Goal: Task Accomplishment & Management: Manage account settings

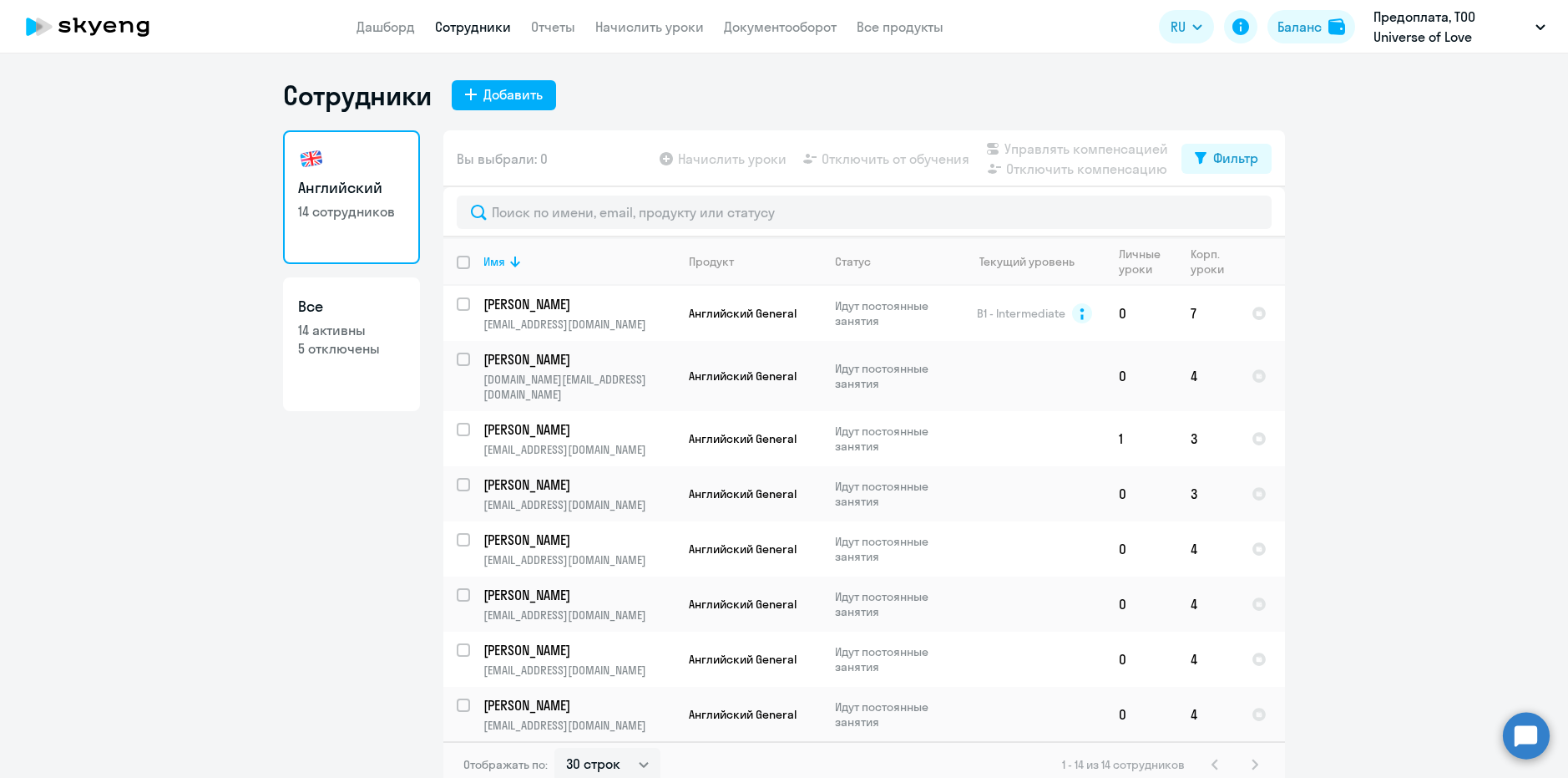
select select "30"
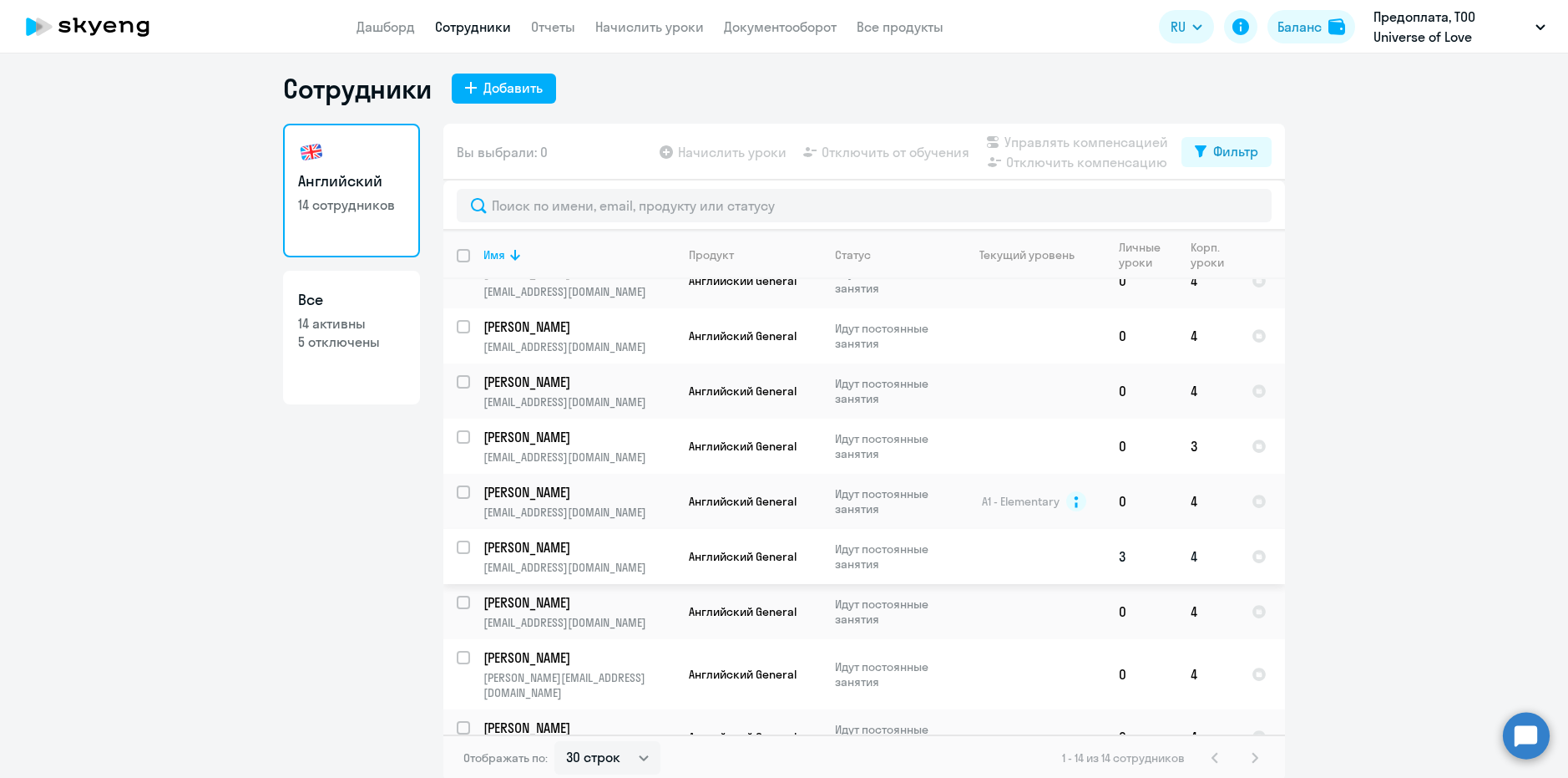
scroll to position [10, 0]
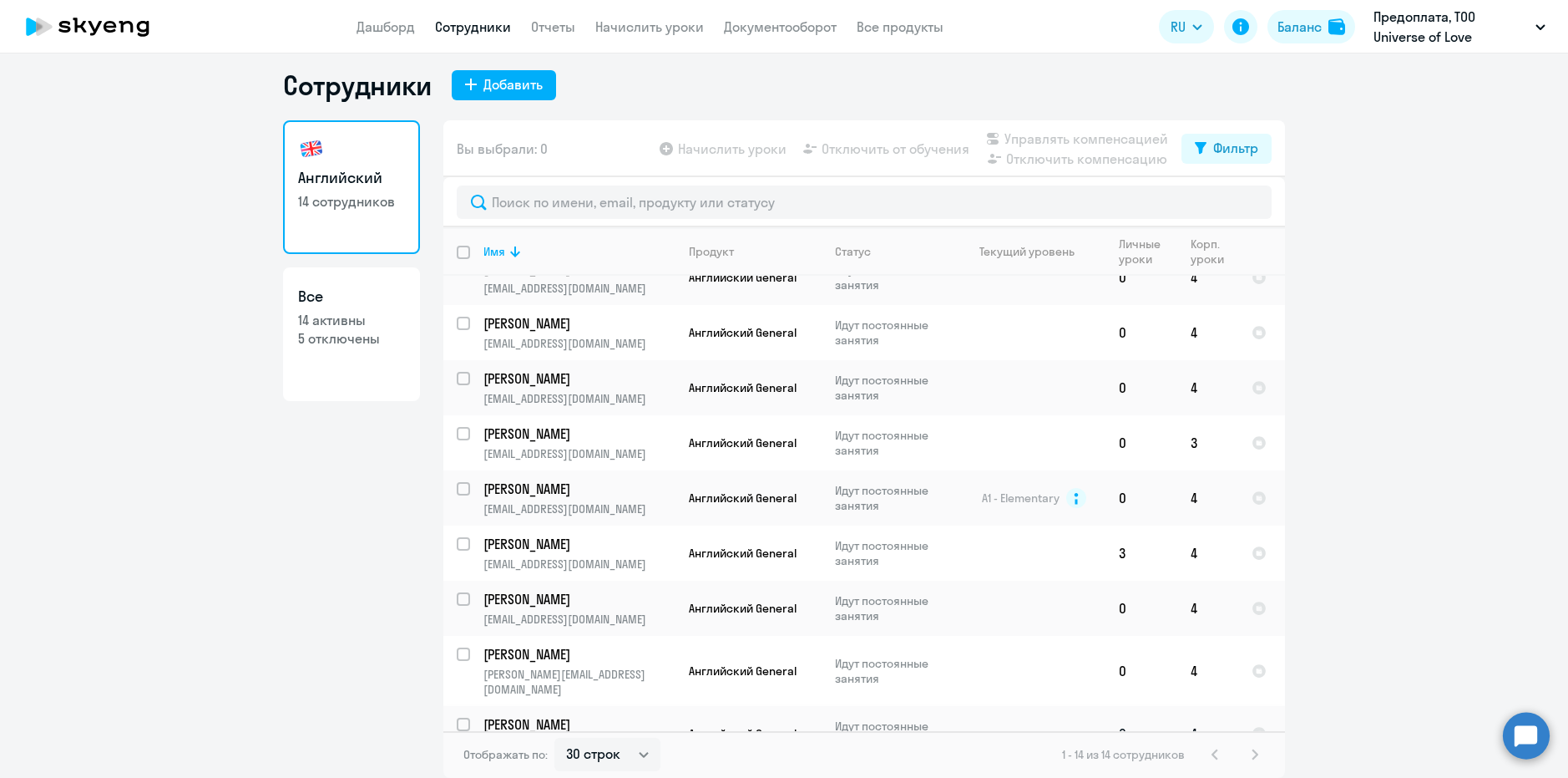
click at [457, 718] on input "select row 41979786" at bounding box center [474, 734] width 34 height 34
checkbox input "true"
click at [857, 153] on span "Отключить от обучения" at bounding box center [895, 149] width 148 height 20
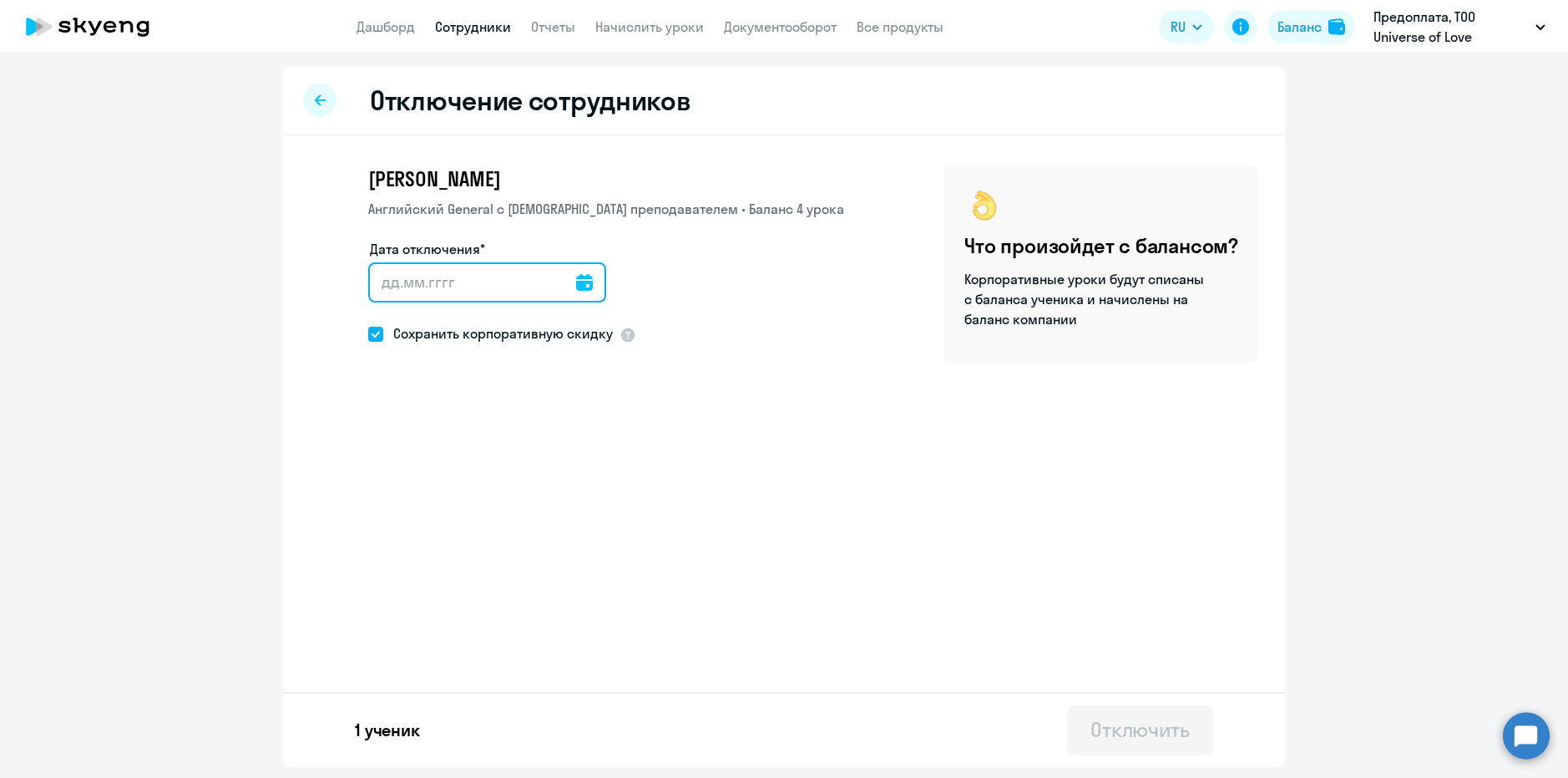
click at [396, 275] on input "Дата отключения*" at bounding box center [486, 282] width 238 height 40
click at [576, 282] on icon at bounding box center [585, 282] width 17 height 17
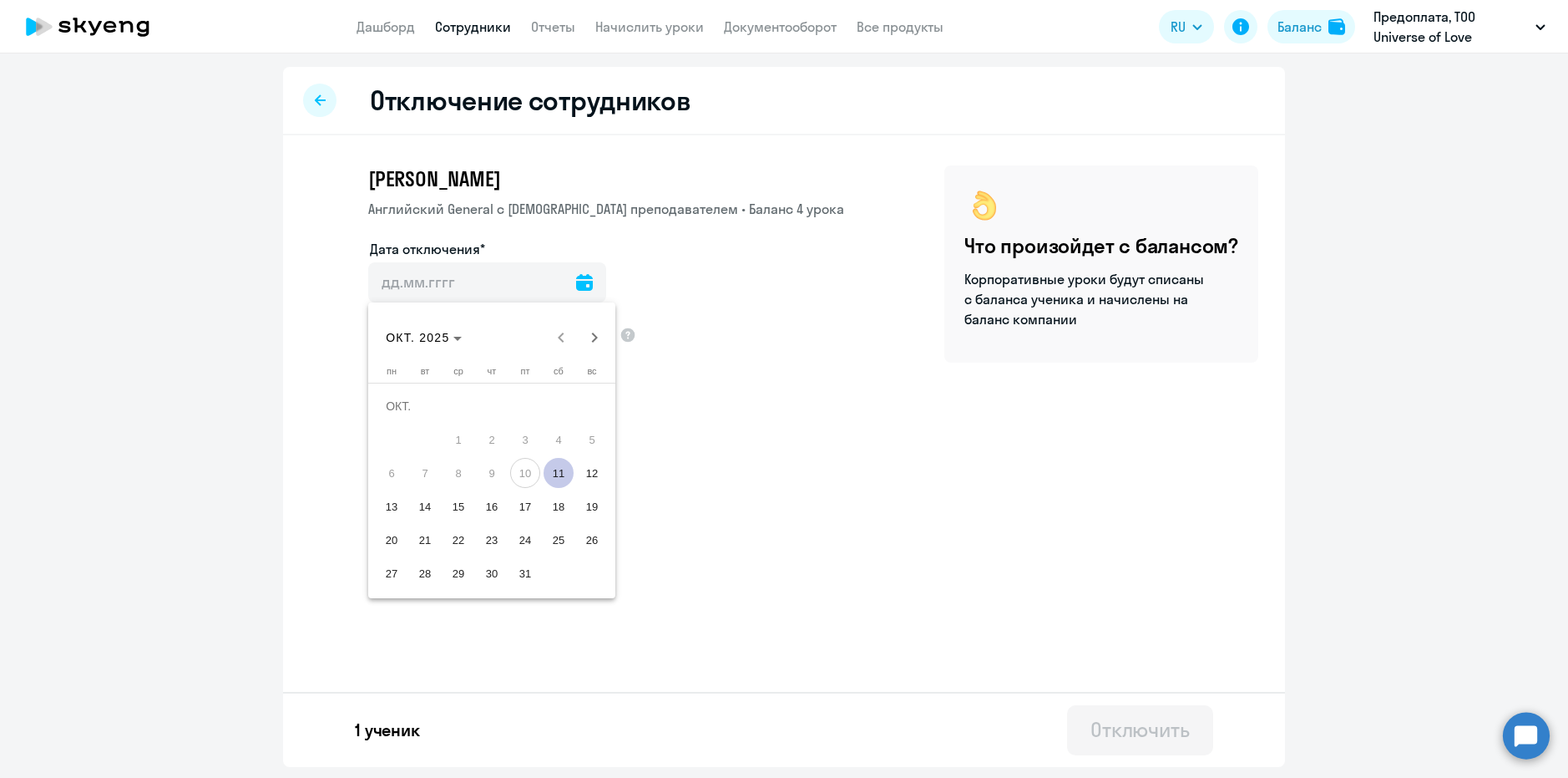
click at [559, 477] on span "11" at bounding box center [559, 473] width 30 height 30
type input "[DATE]"
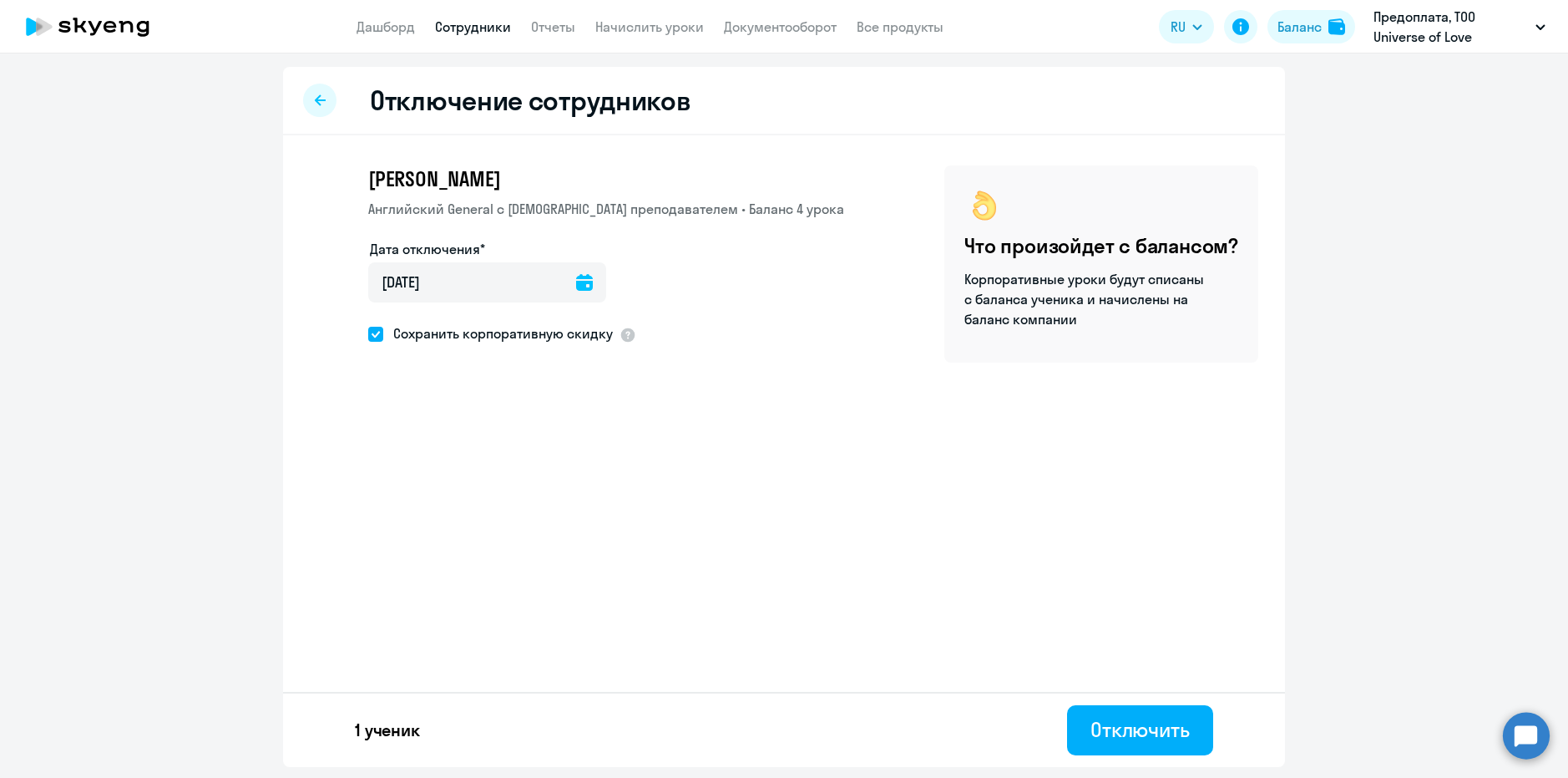
click at [373, 339] on span at bounding box center [375, 334] width 15 height 15
click at [368, 334] on input "Сохранить корпоративную скидку" at bounding box center [367, 334] width 1 height 1
checkbox input "false"
click at [1186, 739] on div "Отключить" at bounding box center [1140, 729] width 99 height 27
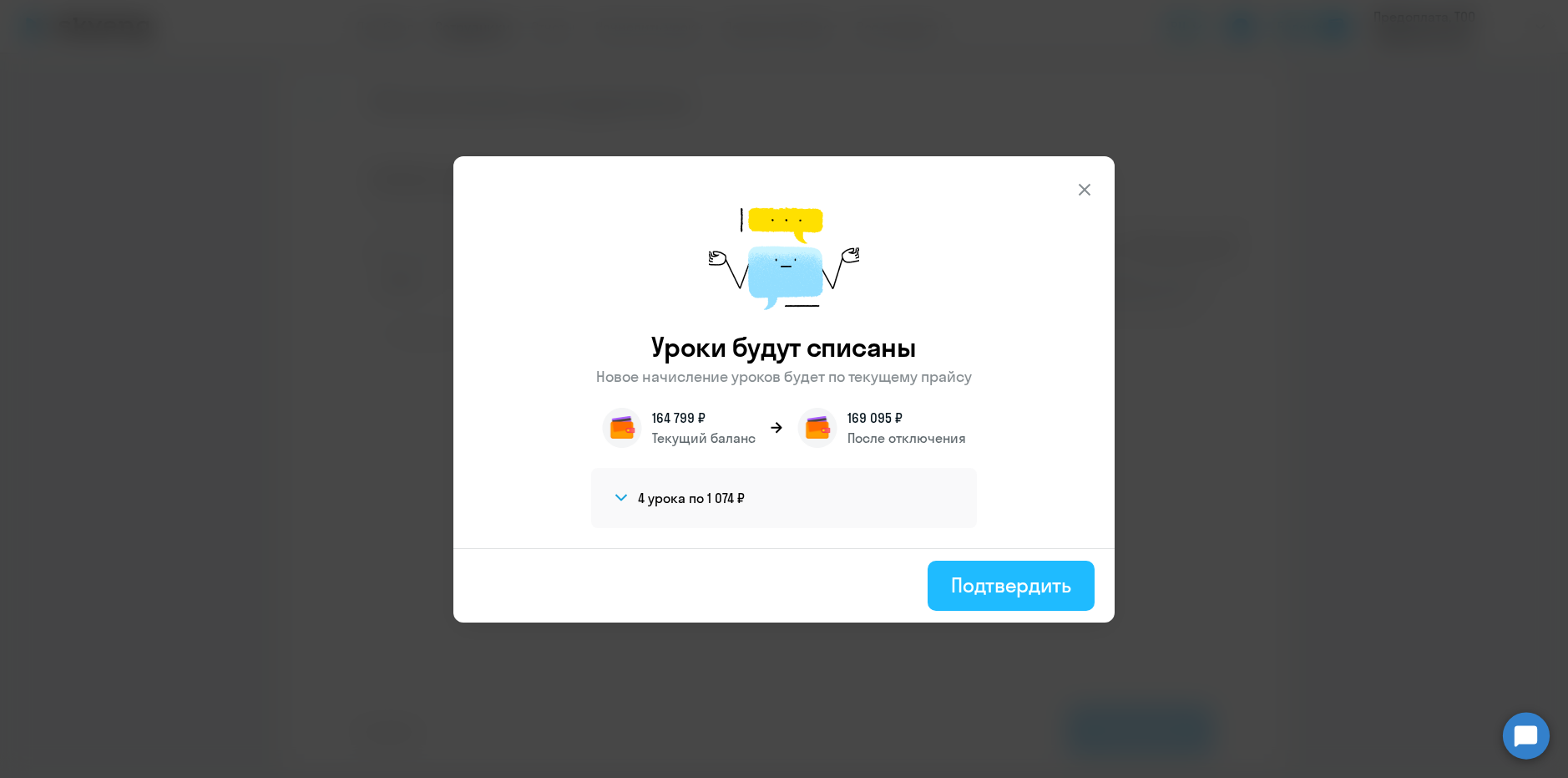
click at [989, 591] on div "Подтвердить" at bounding box center [1010, 585] width 120 height 27
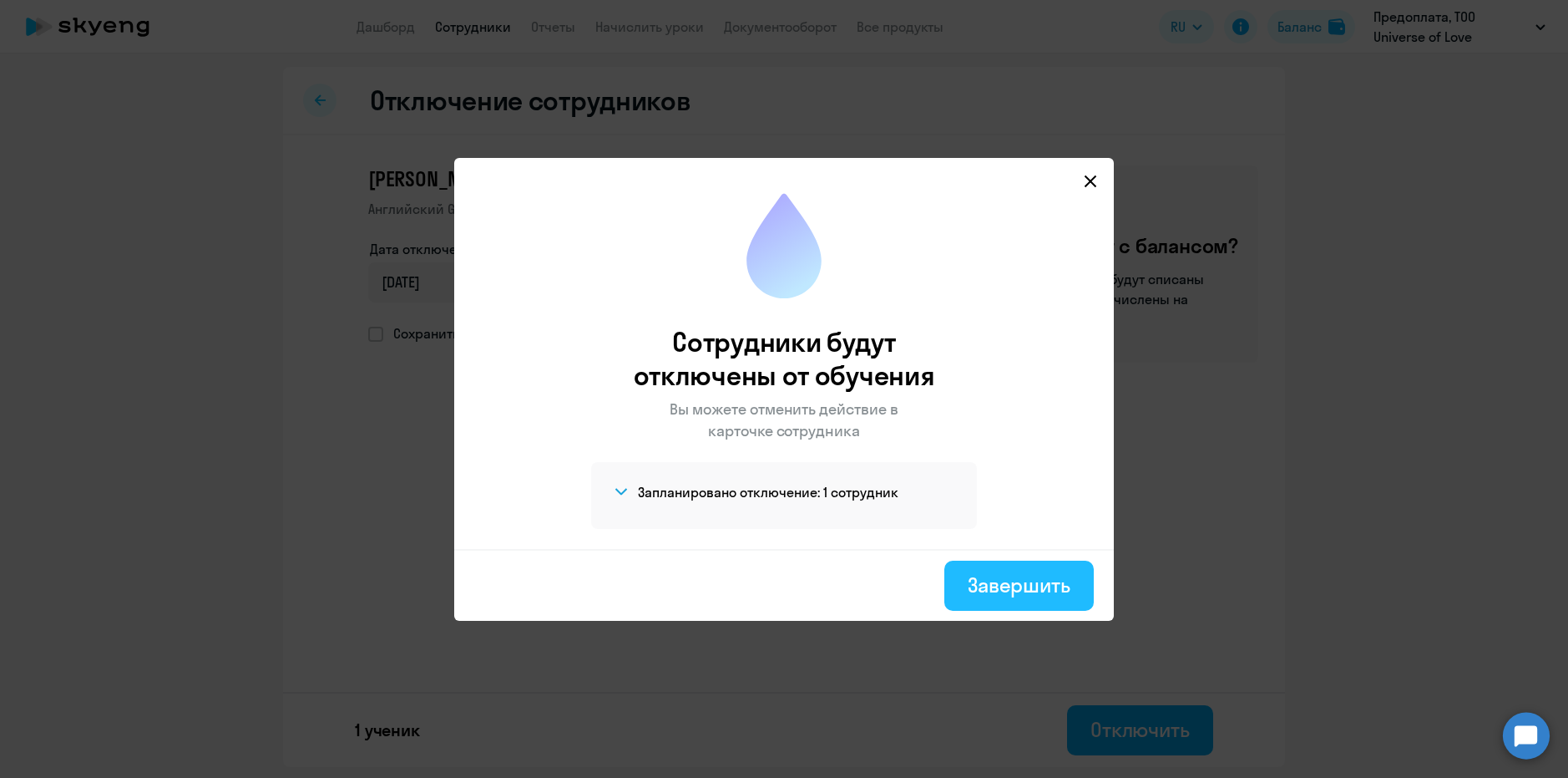
click at [1030, 586] on div "Завершить" at bounding box center [1019, 585] width 102 height 27
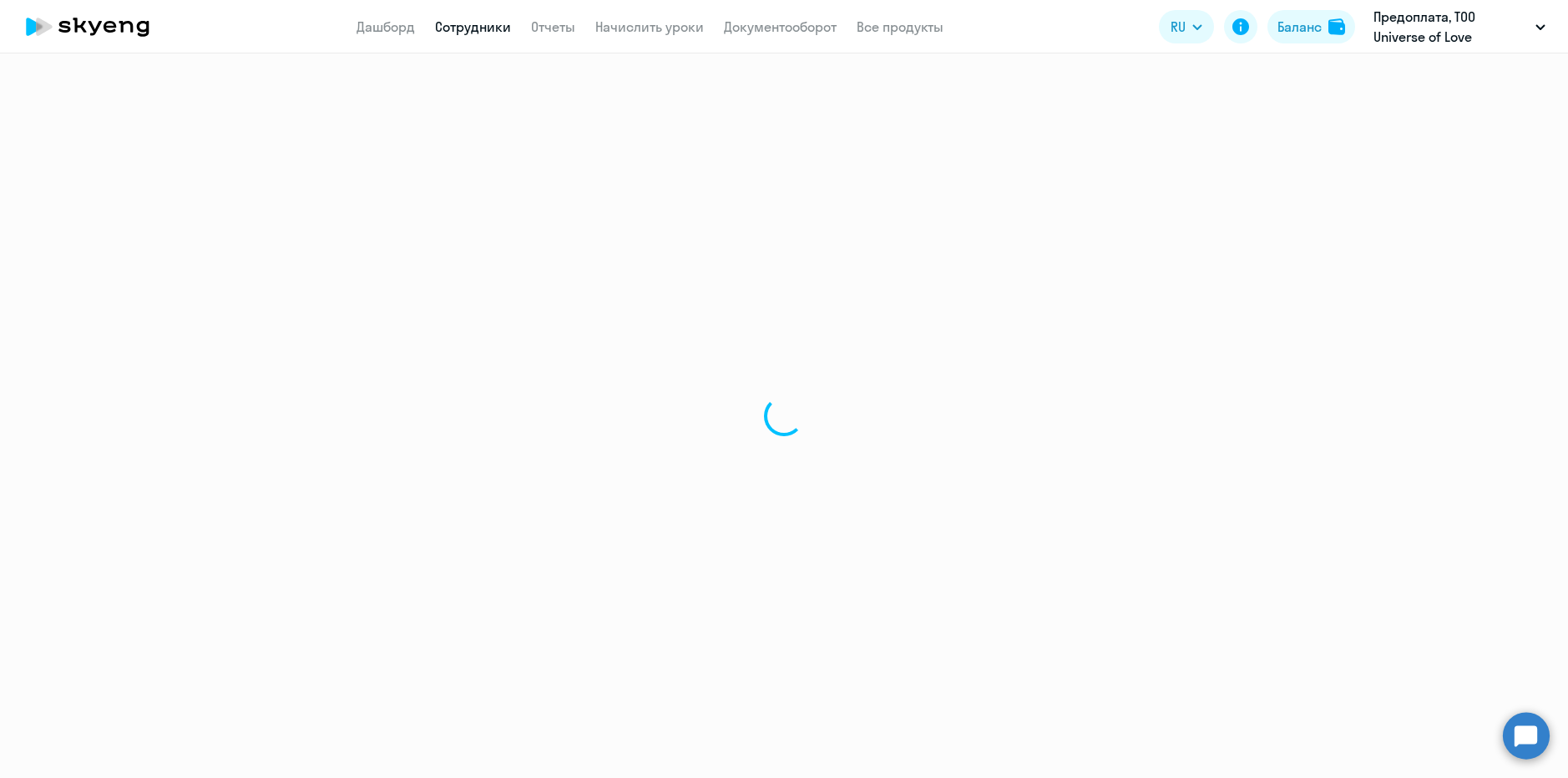
select select "30"
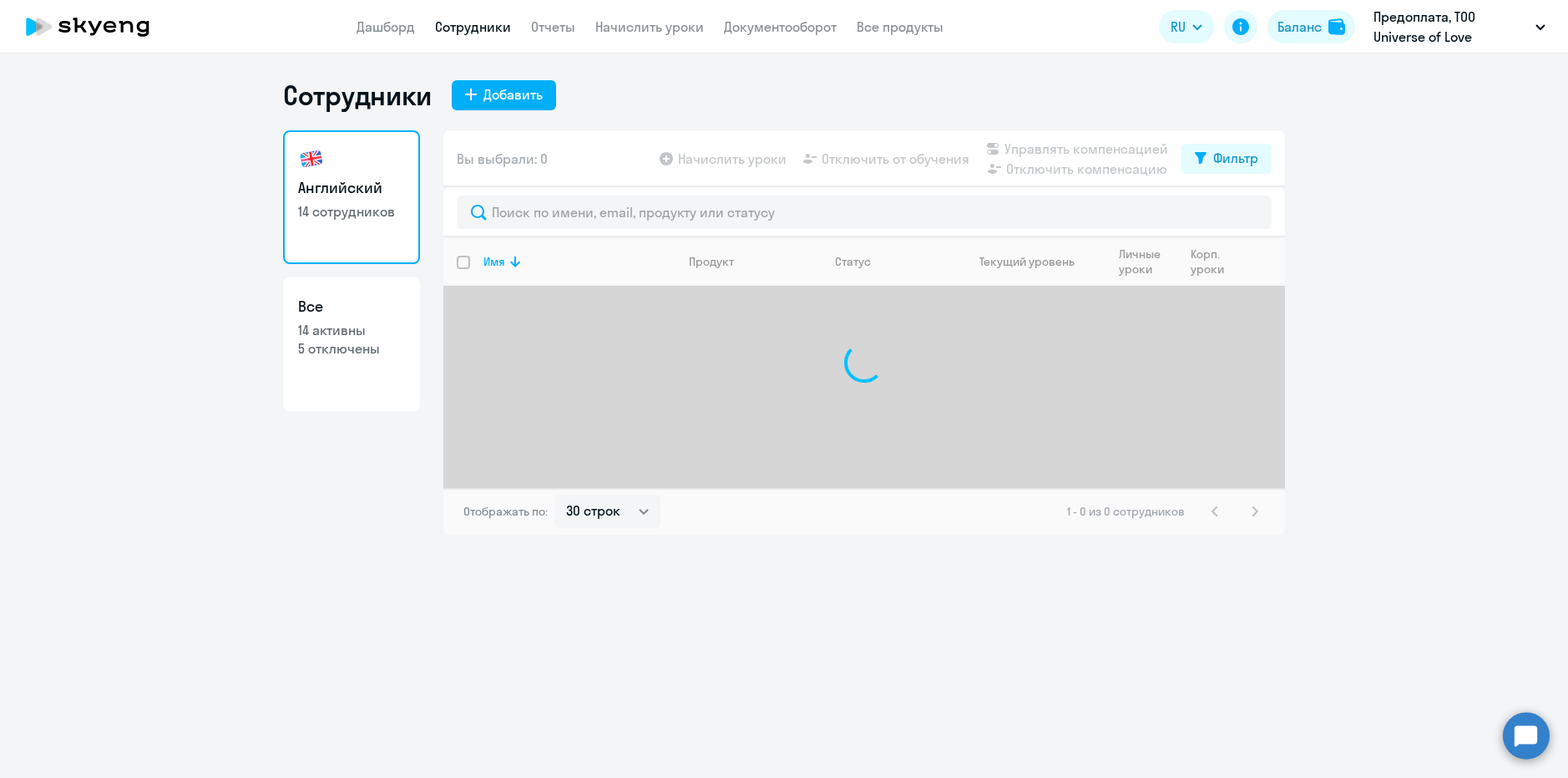
select select "30"
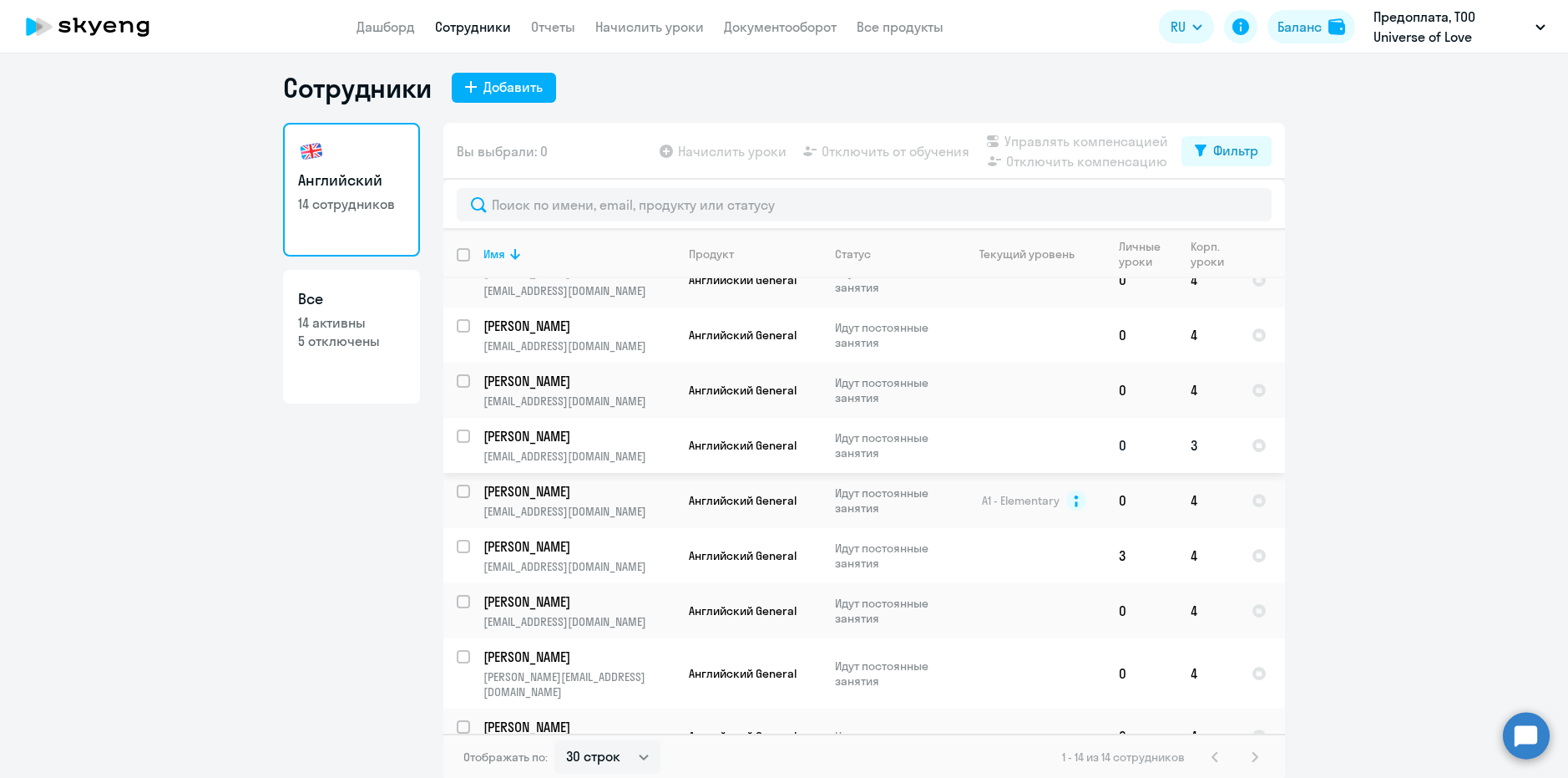
scroll to position [10, 0]
